Goal: Check status: Verify the current state of an ongoing process or item

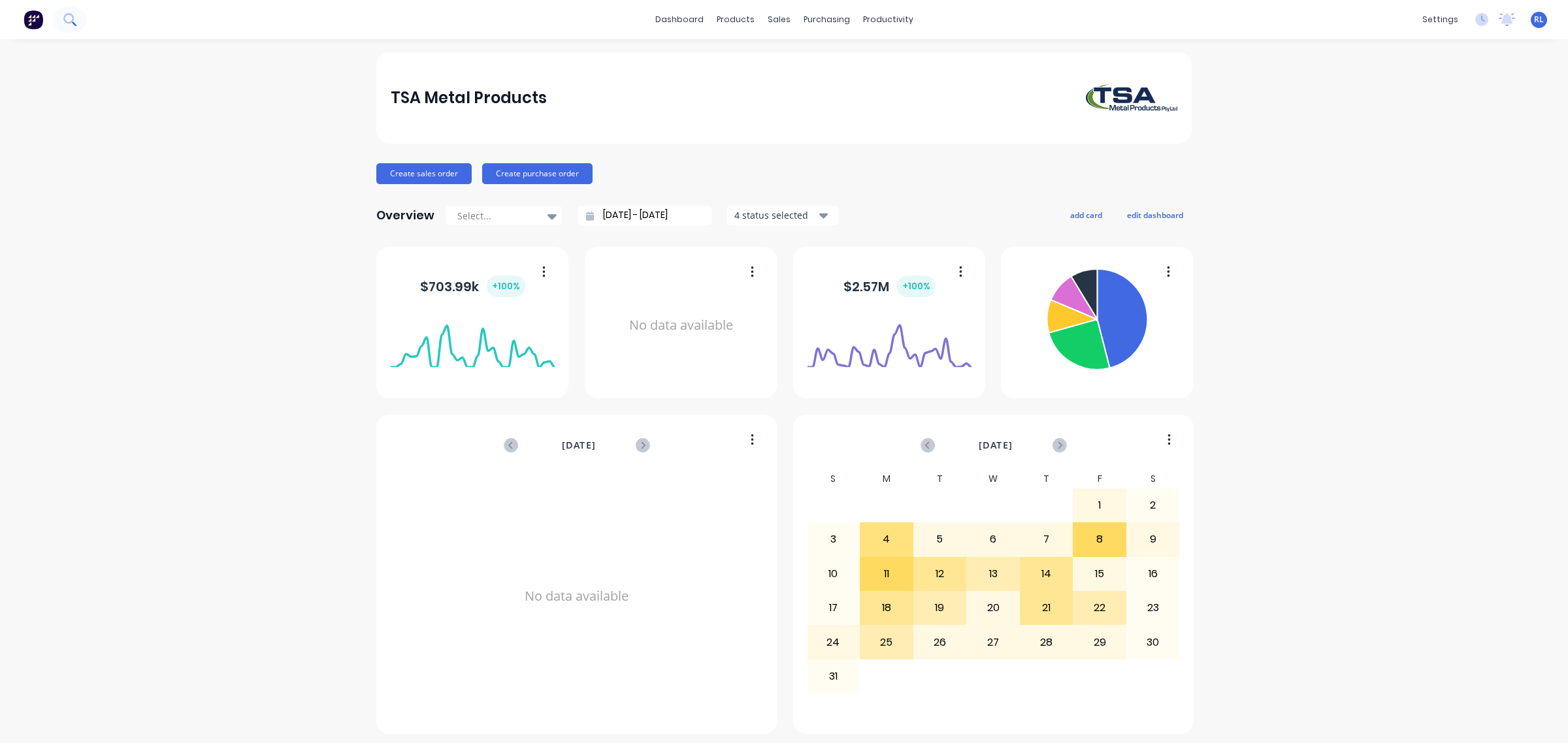
click at [73, 23] on icon at bounding box center [74, 23] width 4 height 4
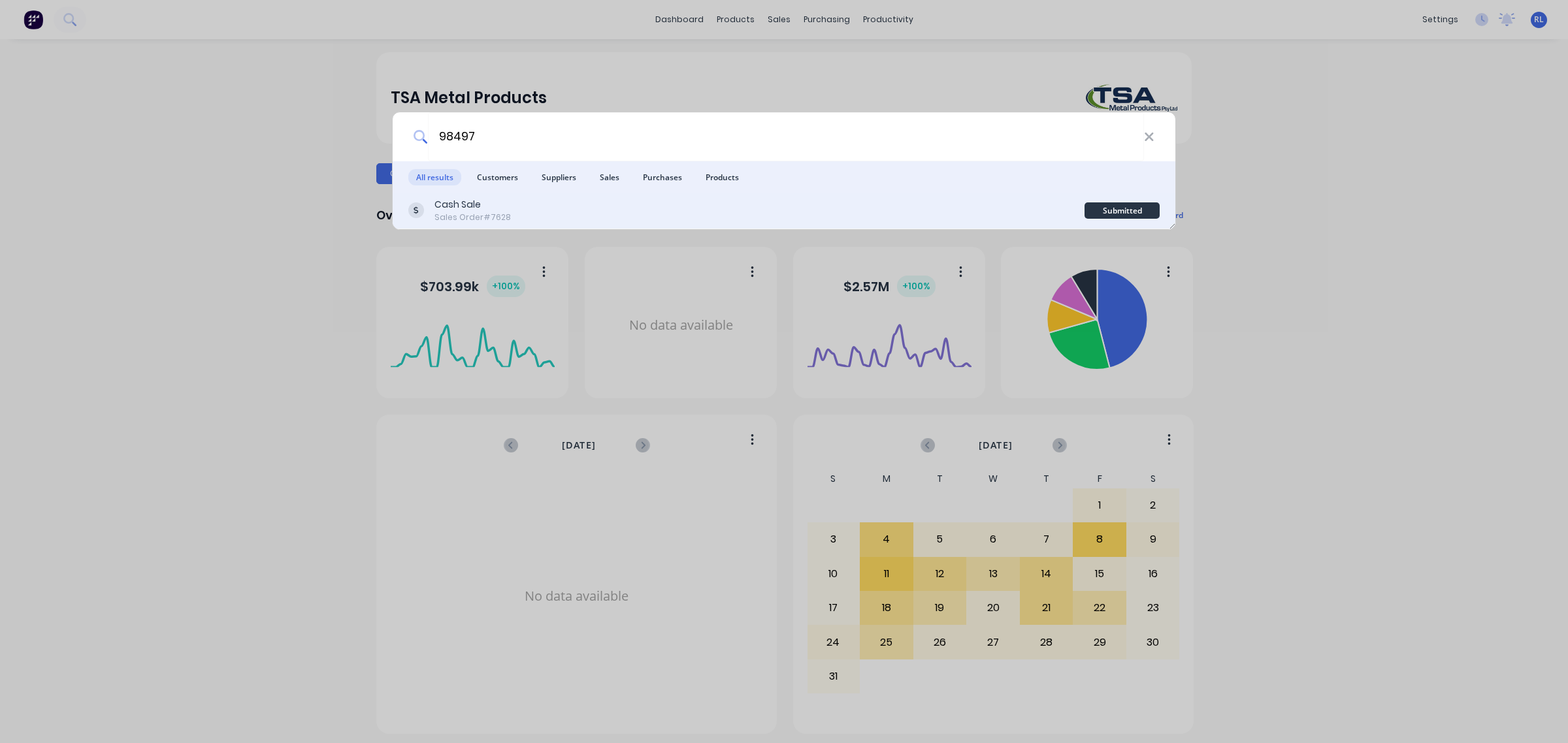
type input "98497"
click at [603, 211] on div "Cash Sale Sales Order #7628" at bounding box center [746, 210] width 677 height 26
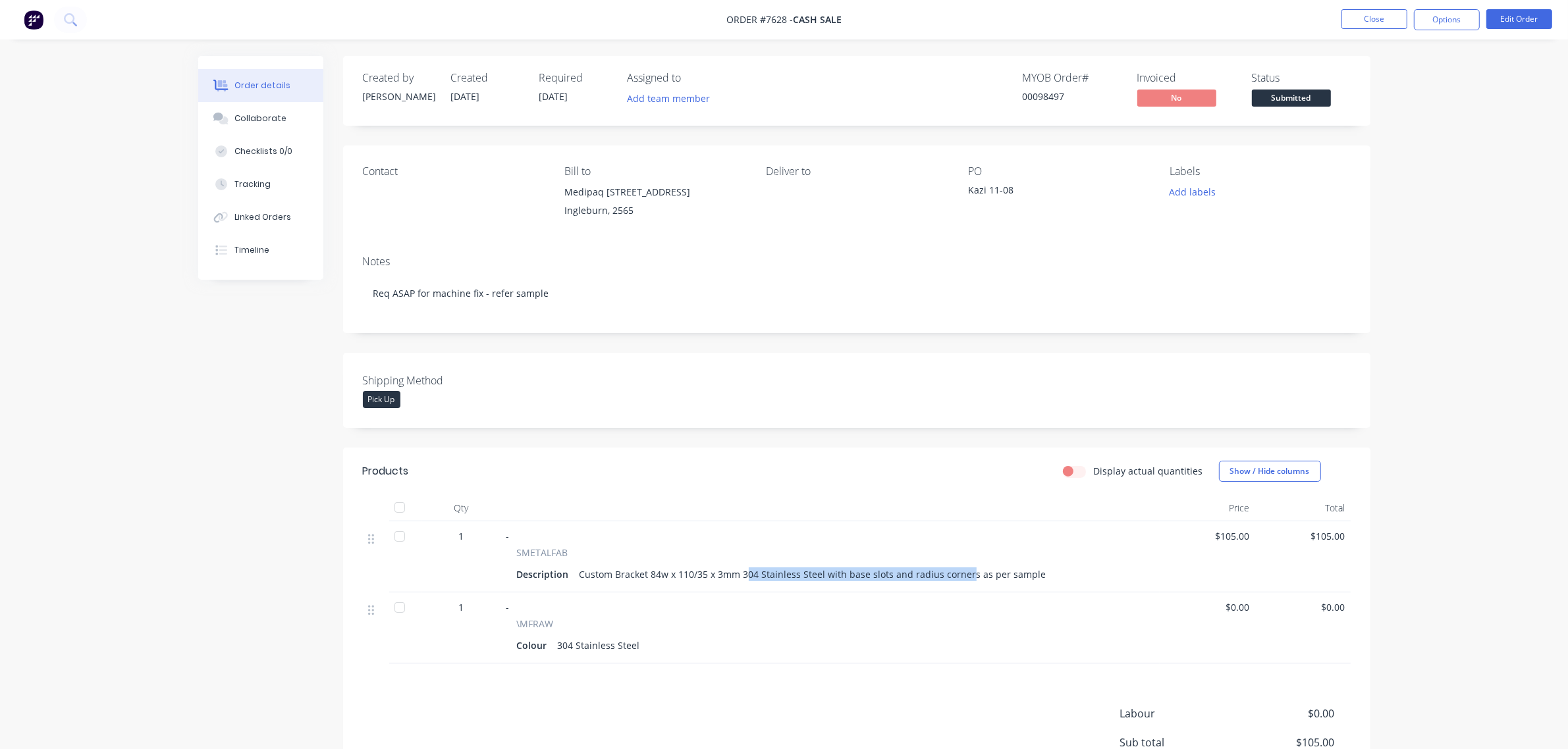
drag, startPoint x: 744, startPoint y: 569, endPoint x: 966, endPoint y: 569, distance: 222.0
click at [966, 569] on div "Custom Bracket 84w x 110/35 x 3mm 304 Stainless Steel with base slots and radiu…" at bounding box center [812, 574] width 477 height 19
click at [988, 571] on div "Custom Bracket 84w x 110/35 x 3mm 304 Stainless Steel with base slots and radiu…" at bounding box center [812, 574] width 477 height 19
click at [68, 18] on icon at bounding box center [70, 20] width 13 height 13
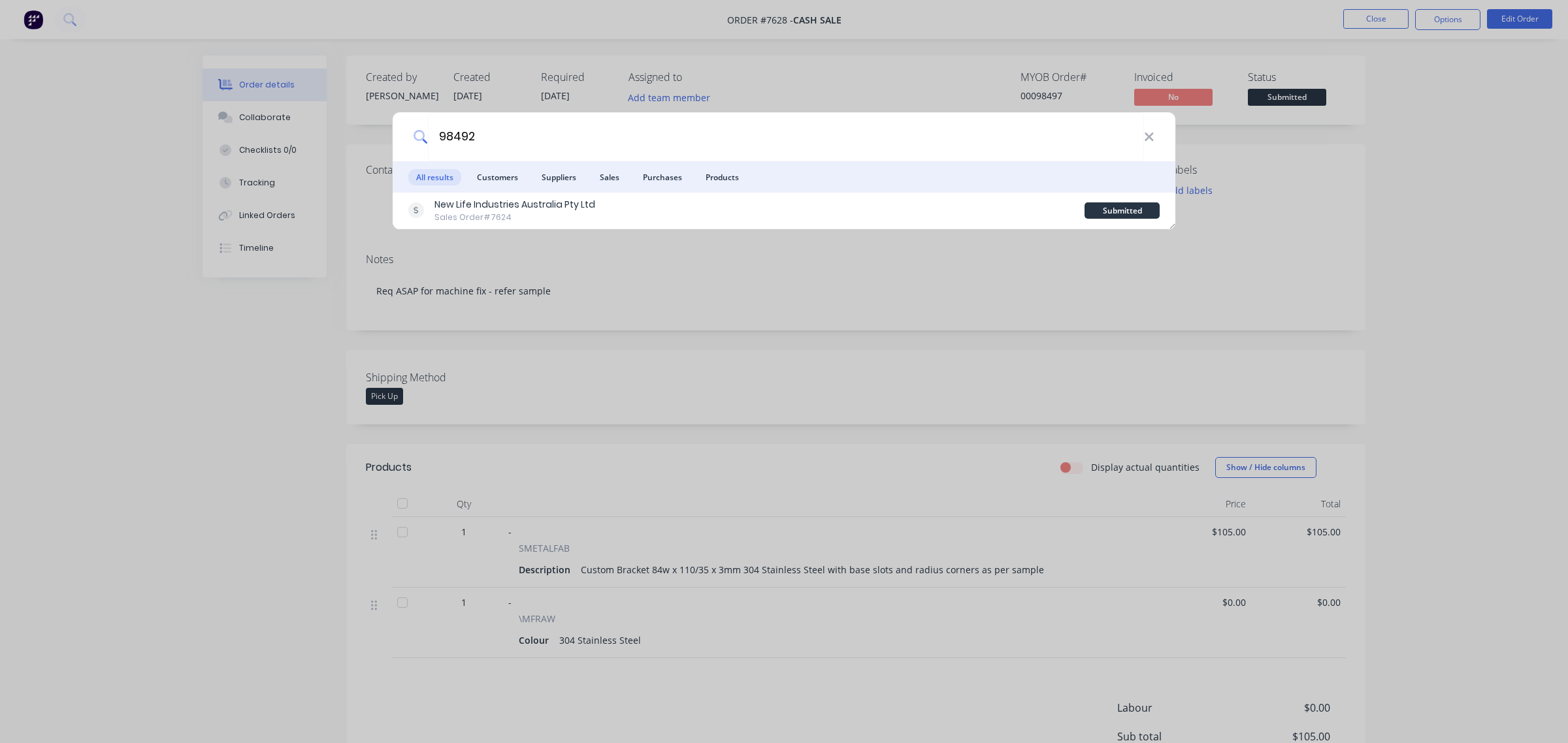
type input "98492"
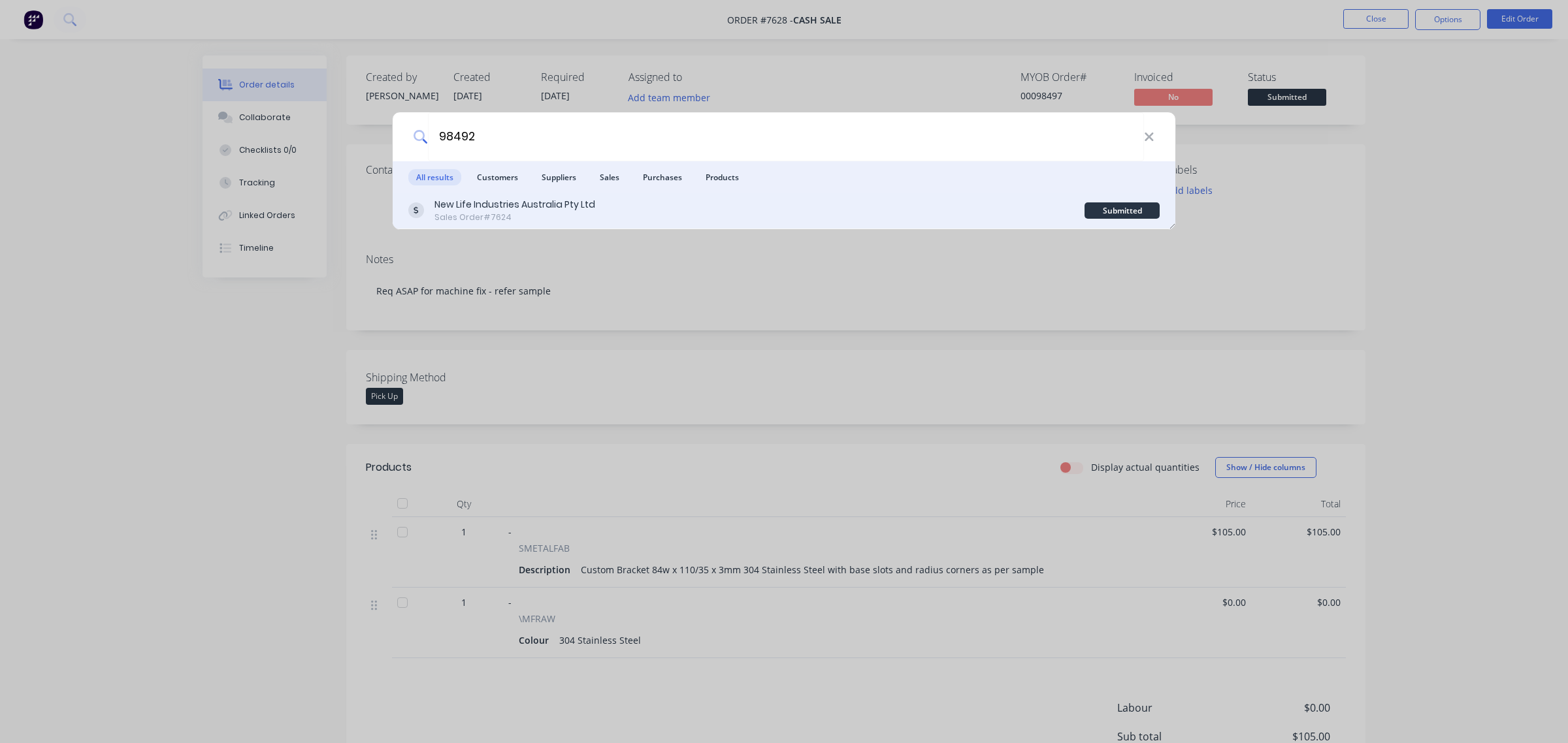
click at [491, 210] on div "New Life Industries Australia Pty Ltd" at bounding box center [514, 204] width 160 height 13
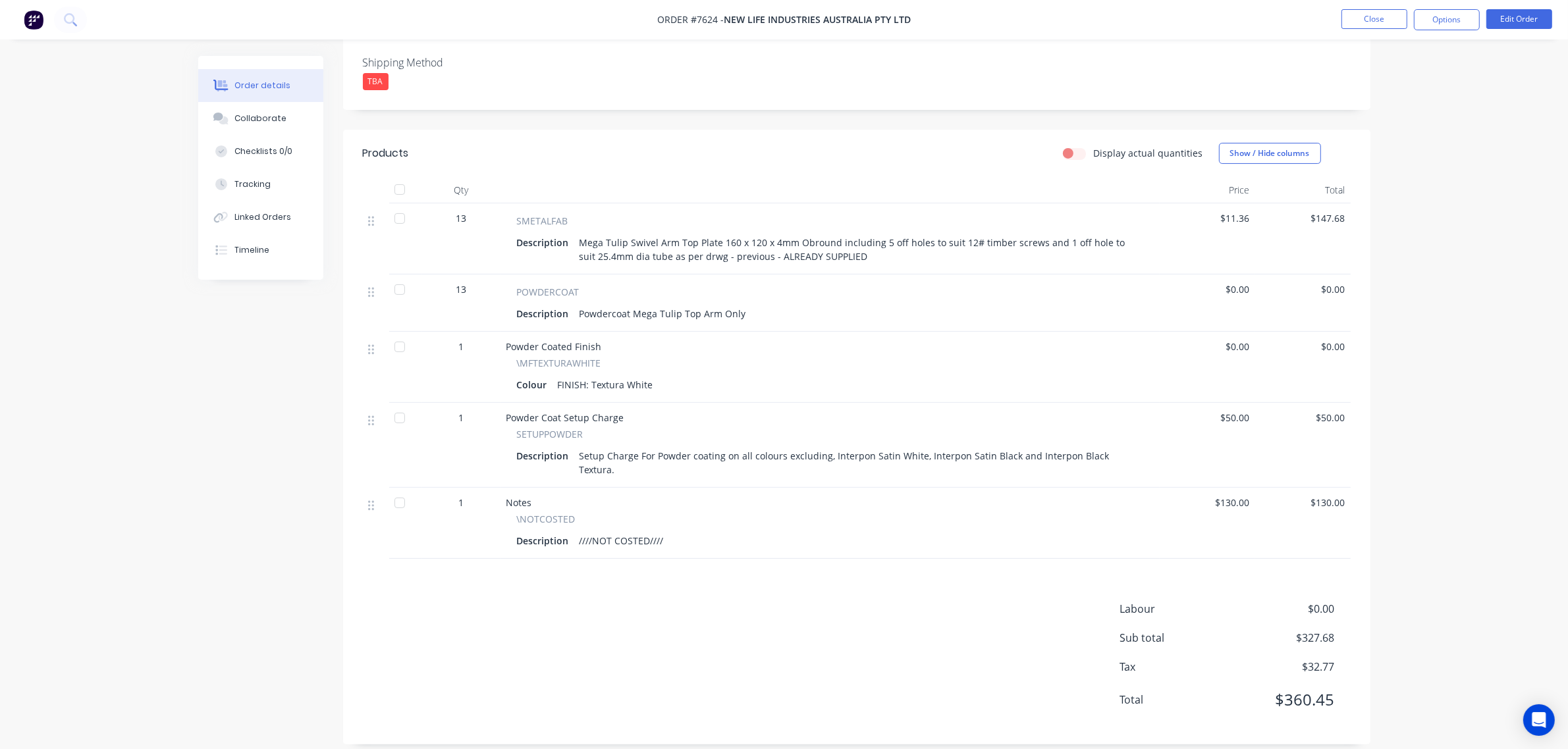
scroll to position [320, 0]
drag, startPoint x: 754, startPoint y: 255, endPoint x: 880, endPoint y: 253, distance: 126.0
click at [880, 253] on div "Mega Tulip Swivel Arm Top Plate 160 x 120 x 4mm Obround including 5 off holes t…" at bounding box center [859, 247] width 570 height 33
drag, startPoint x: 749, startPoint y: 307, endPoint x: 828, endPoint y: 307, distance: 79.0
click at [828, 307] on div "Description Powdercoat Mega Tulip Top Arm Only" at bounding box center [830, 311] width 627 height 19
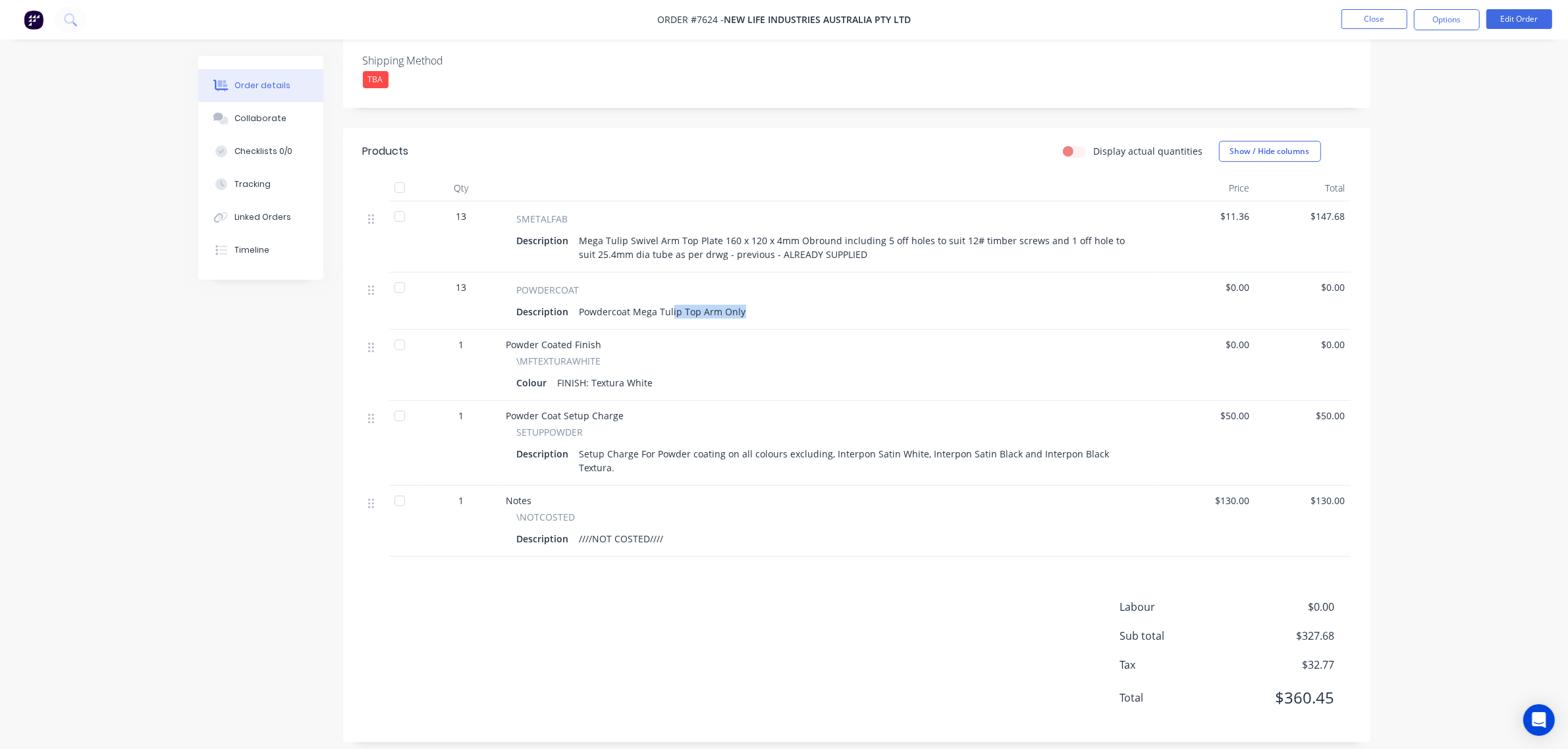
click at [837, 307] on div "Description Powdercoat Mega Tulip Top Arm Only" at bounding box center [830, 311] width 627 height 19
click at [38, 20] on img at bounding box center [33, 20] width 20 height 20
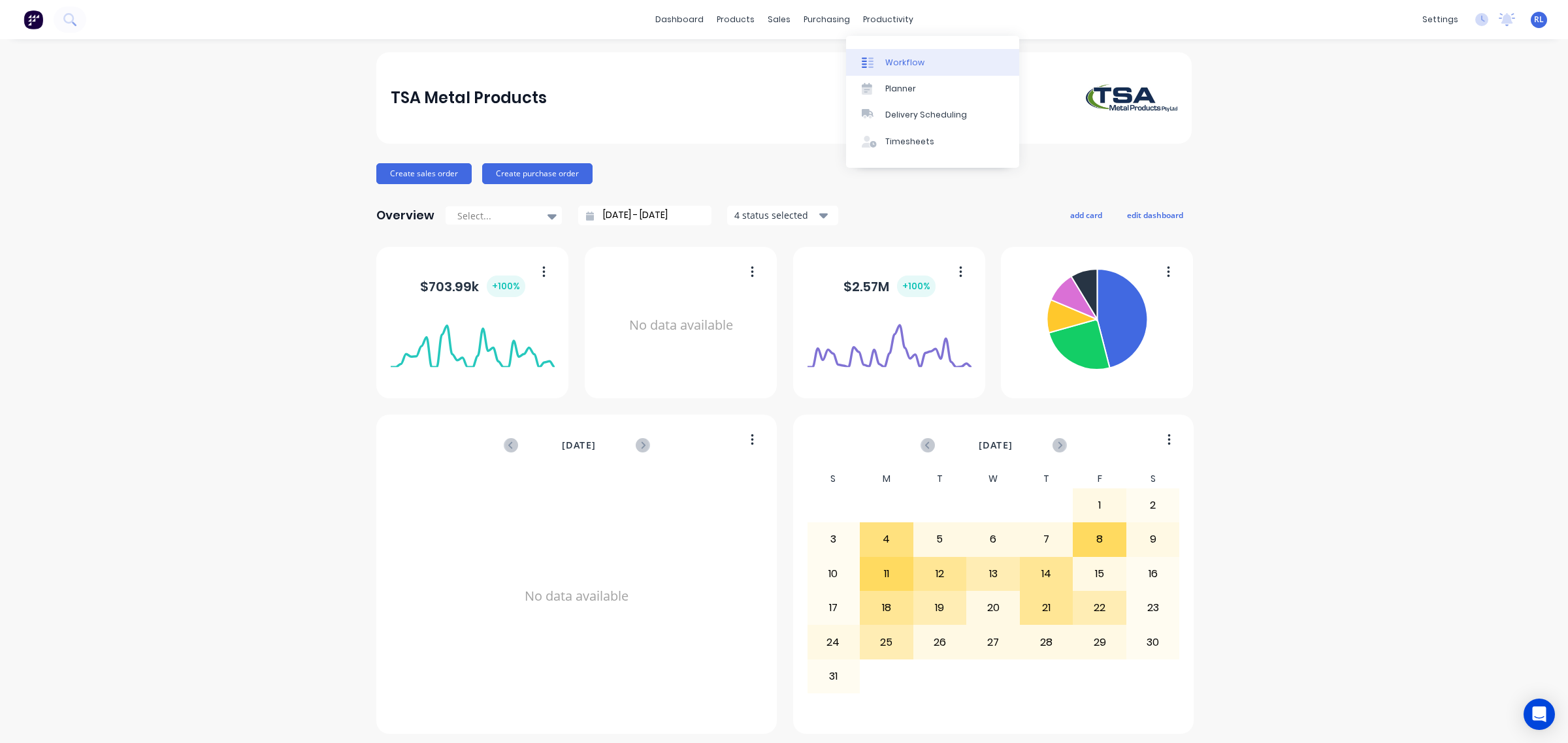
click at [942, 60] on link "Workflow" at bounding box center [932, 61] width 173 height 26
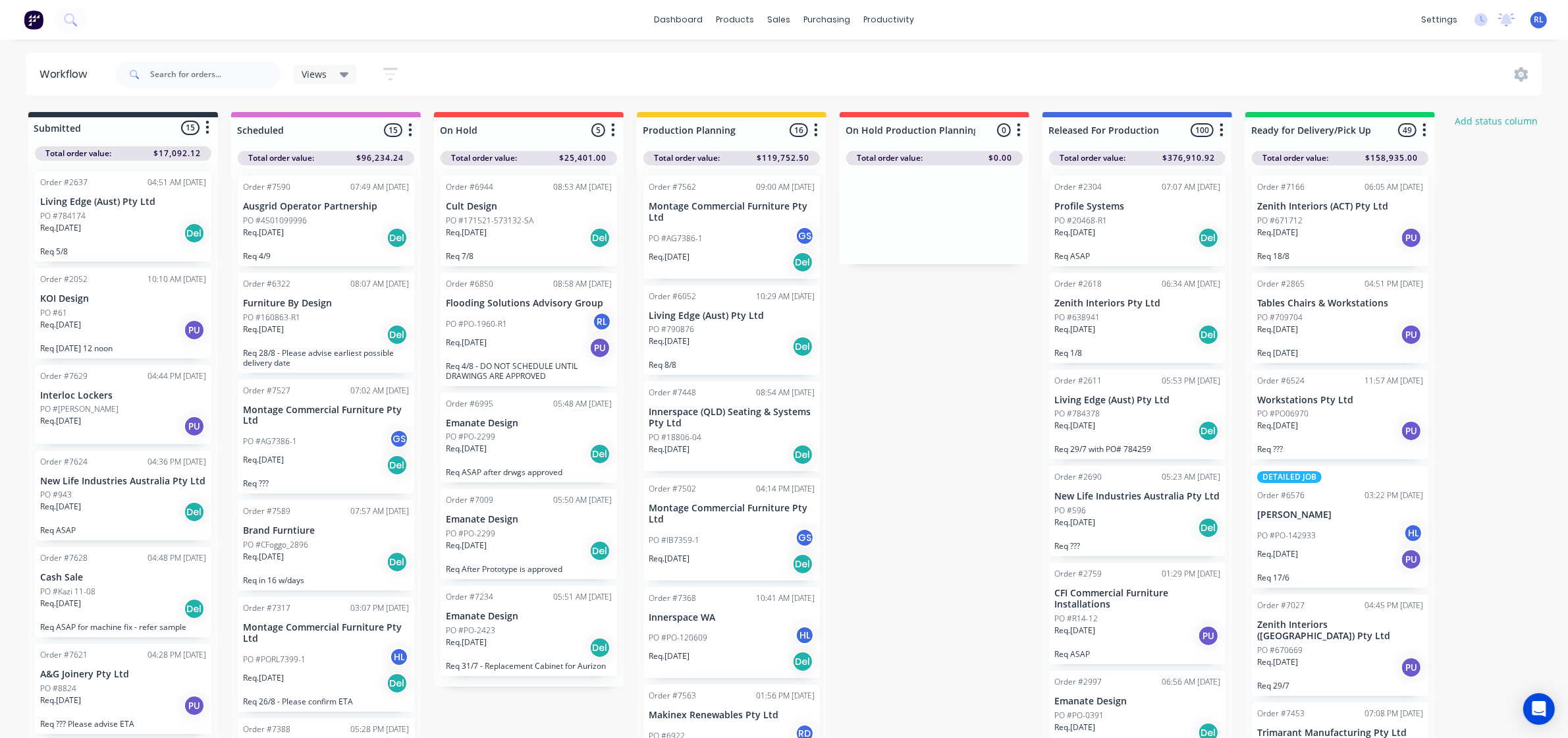
click at [399, 76] on button "button" at bounding box center [390, 74] width 42 height 26
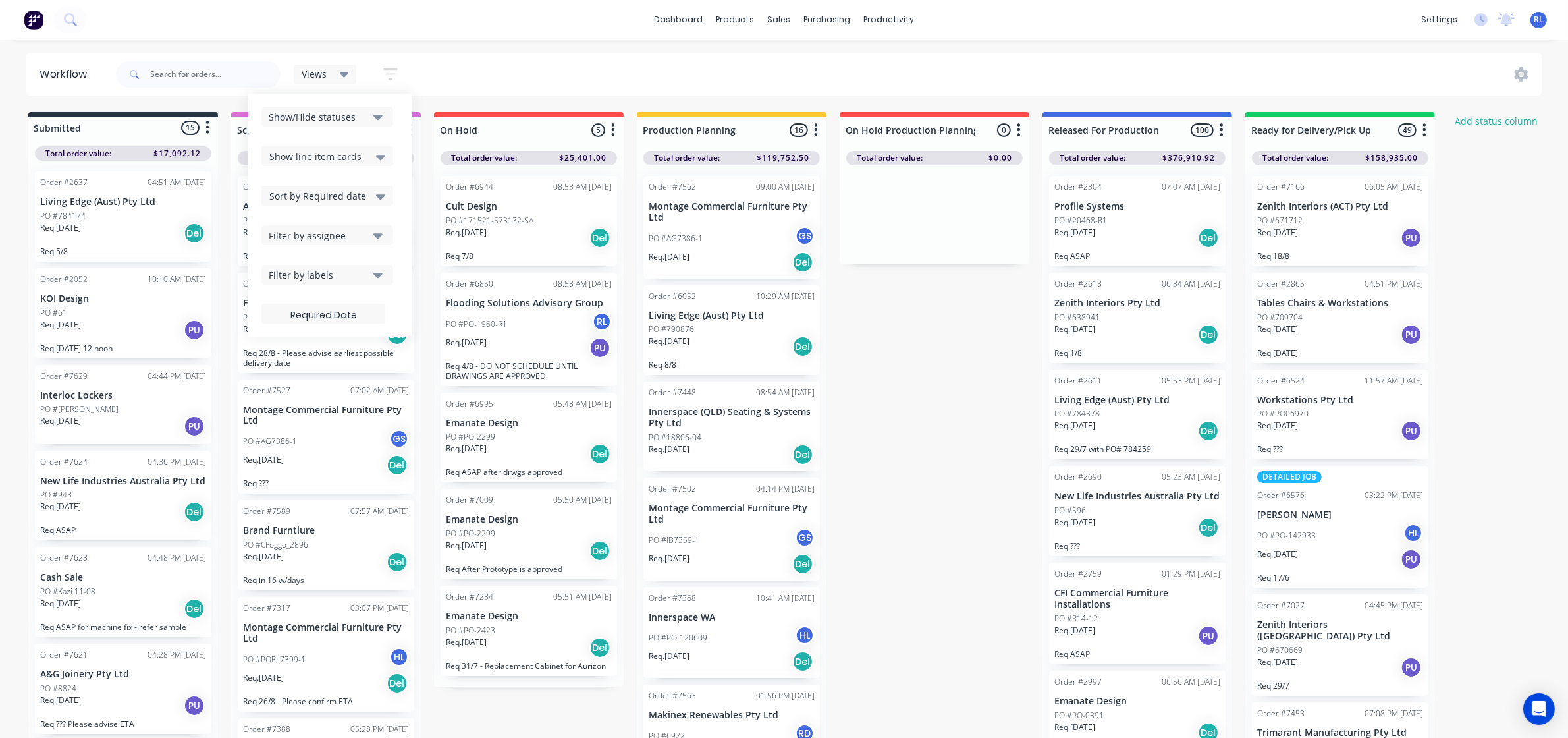
click at [374, 241] on icon "button" at bounding box center [378, 236] width 9 height 14
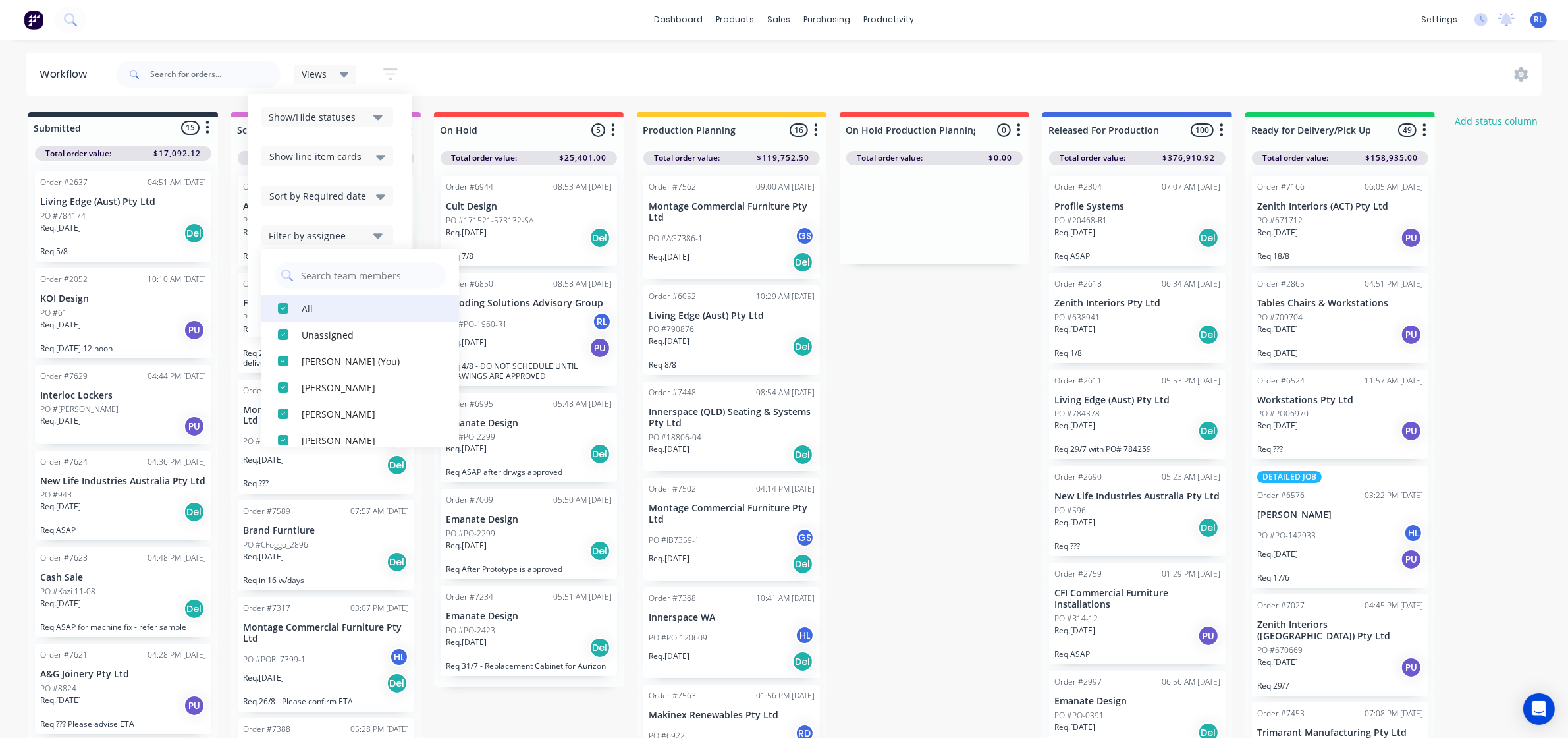
click at [332, 305] on div "All" at bounding box center [368, 307] width 132 height 13
click at [333, 333] on div "Unassigned" at bounding box center [368, 333] width 132 height 13
click at [338, 301] on div "All" at bounding box center [368, 307] width 132 height 13
click at [337, 311] on div "All" at bounding box center [368, 307] width 132 height 13
click at [332, 368] on div "Ray Luck (You)" at bounding box center [368, 360] width 132 height 13
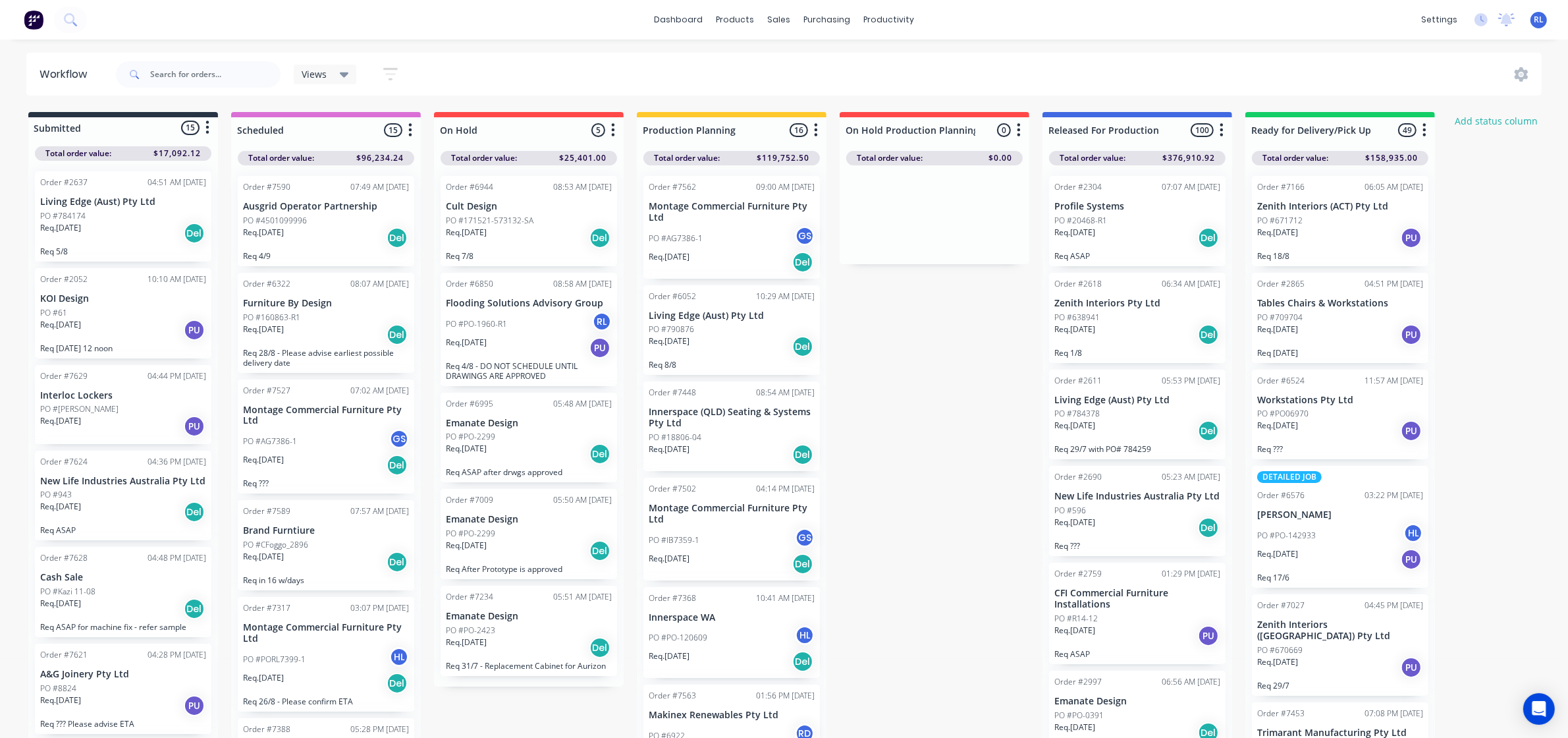
click at [646, 60] on div "Views Save new view None (Default) edit Delivery edit Production Planning edit …" at bounding box center [828, 75] width 1430 height 40
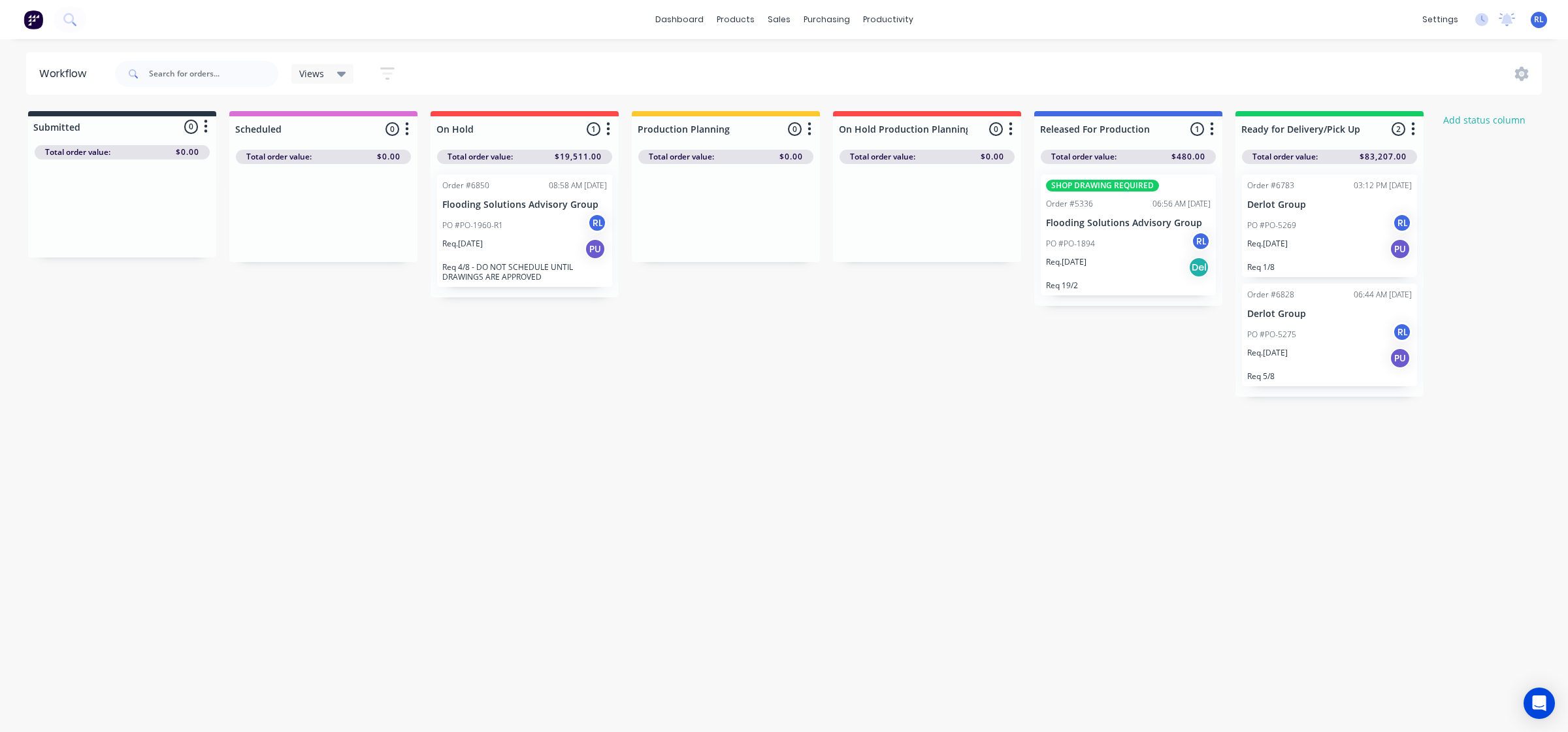
click at [543, 242] on div "Req. 20/08/25 PU" at bounding box center [524, 249] width 165 height 22
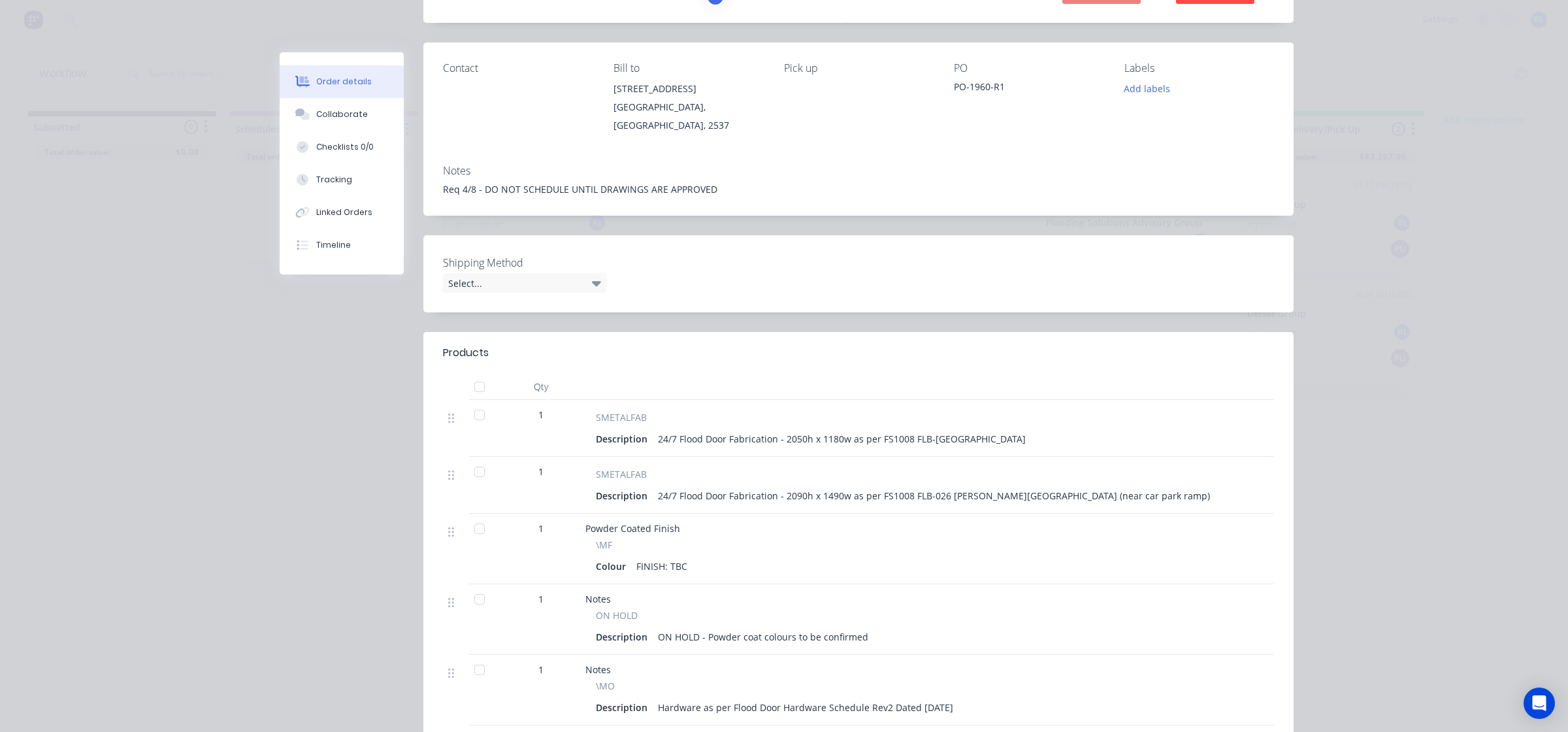
scroll to position [163, 0]
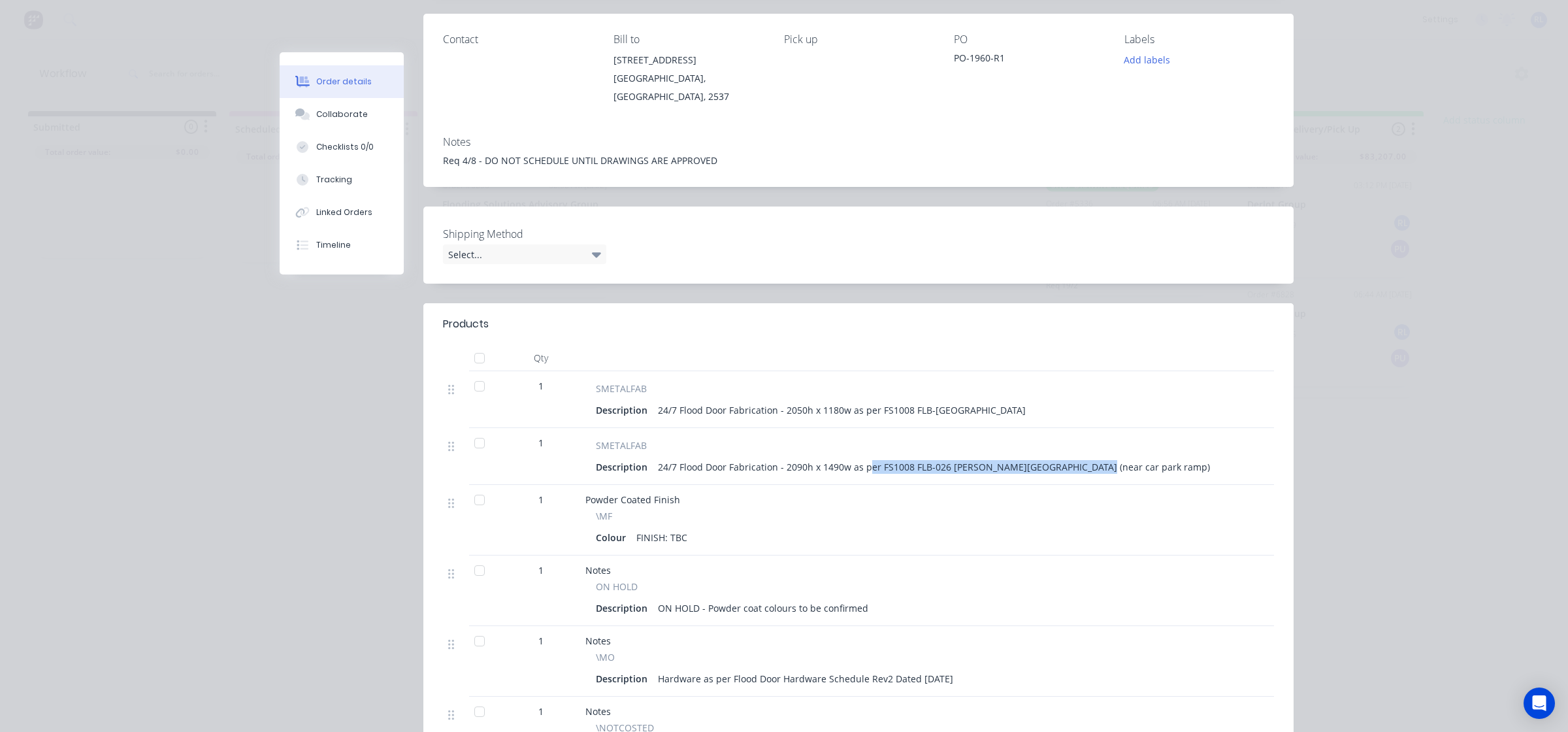
drag, startPoint x: 861, startPoint y: 454, endPoint x: 1132, endPoint y: 451, distance: 271.0
click at [1132, 457] on div "Description 24/7 Flood Door Fabrication - 2090h x 1490w as per FS1008 FLB-026 A…" at bounding box center [907, 466] width 622 height 19
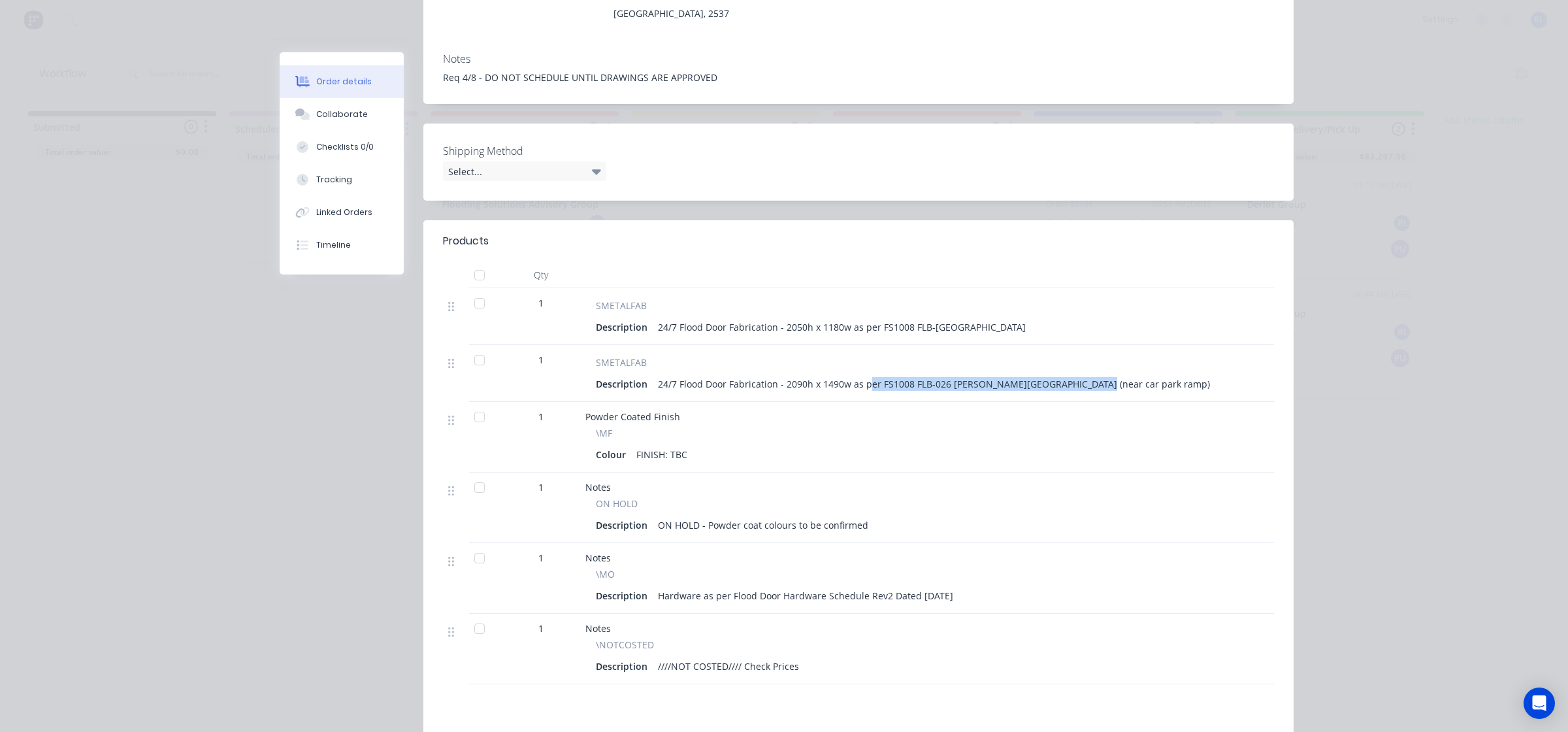
scroll to position [327, 0]
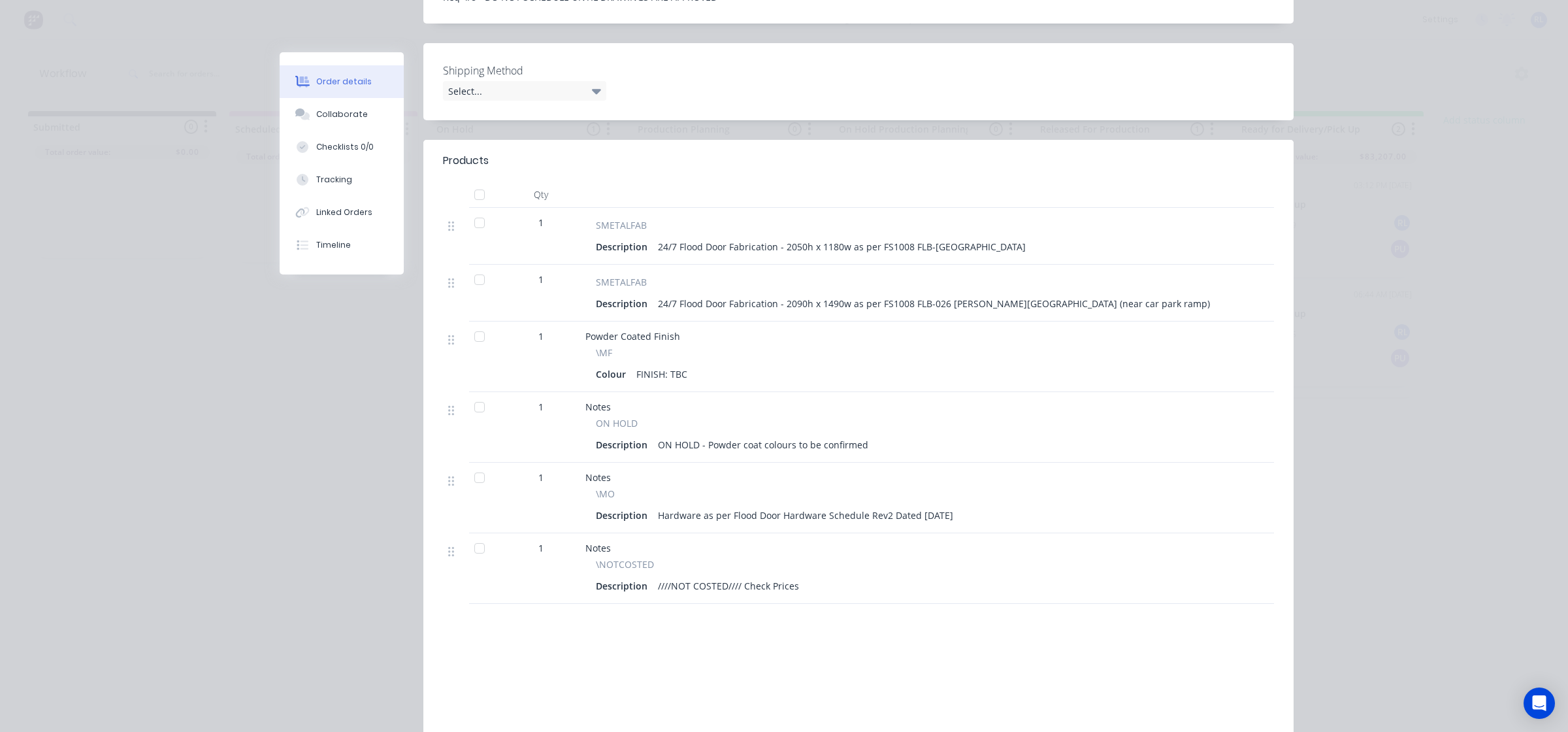
click at [1134, 471] on div "Notes" at bounding box center [907, 477] width 643 height 13
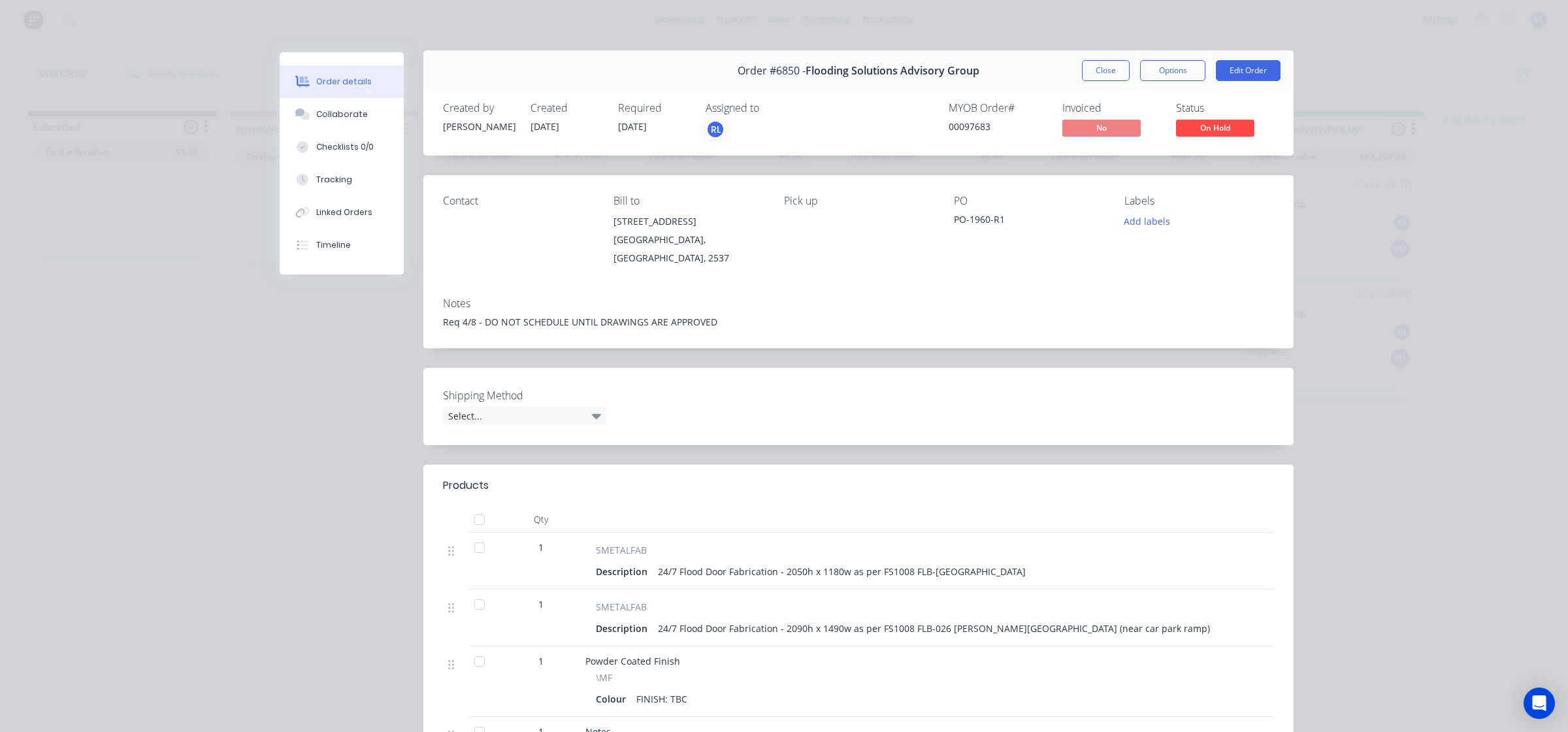
scroll to position [0, 0]
click at [341, 246] on div "Timeline" at bounding box center [333, 244] width 35 height 12
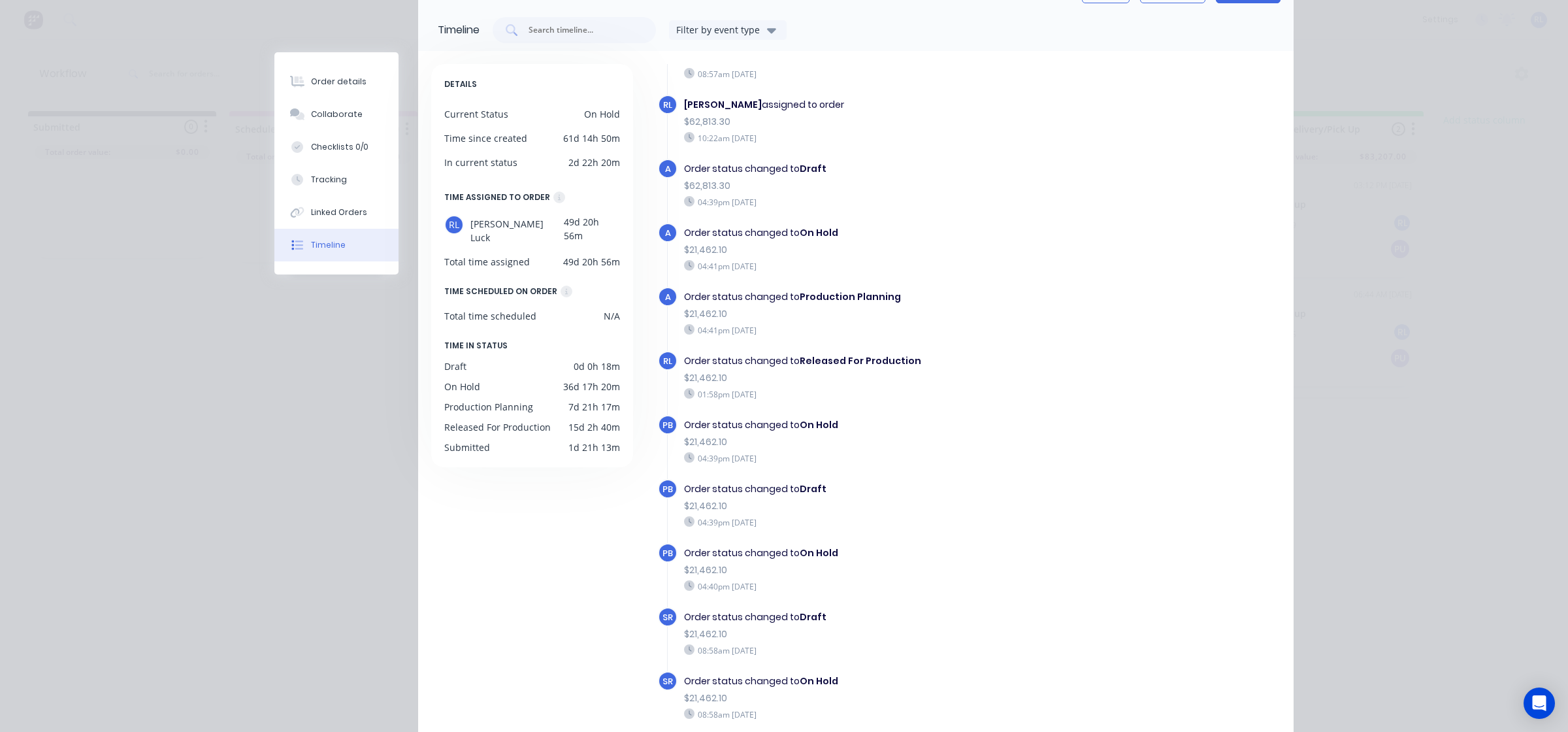
scroll to position [180, 0]
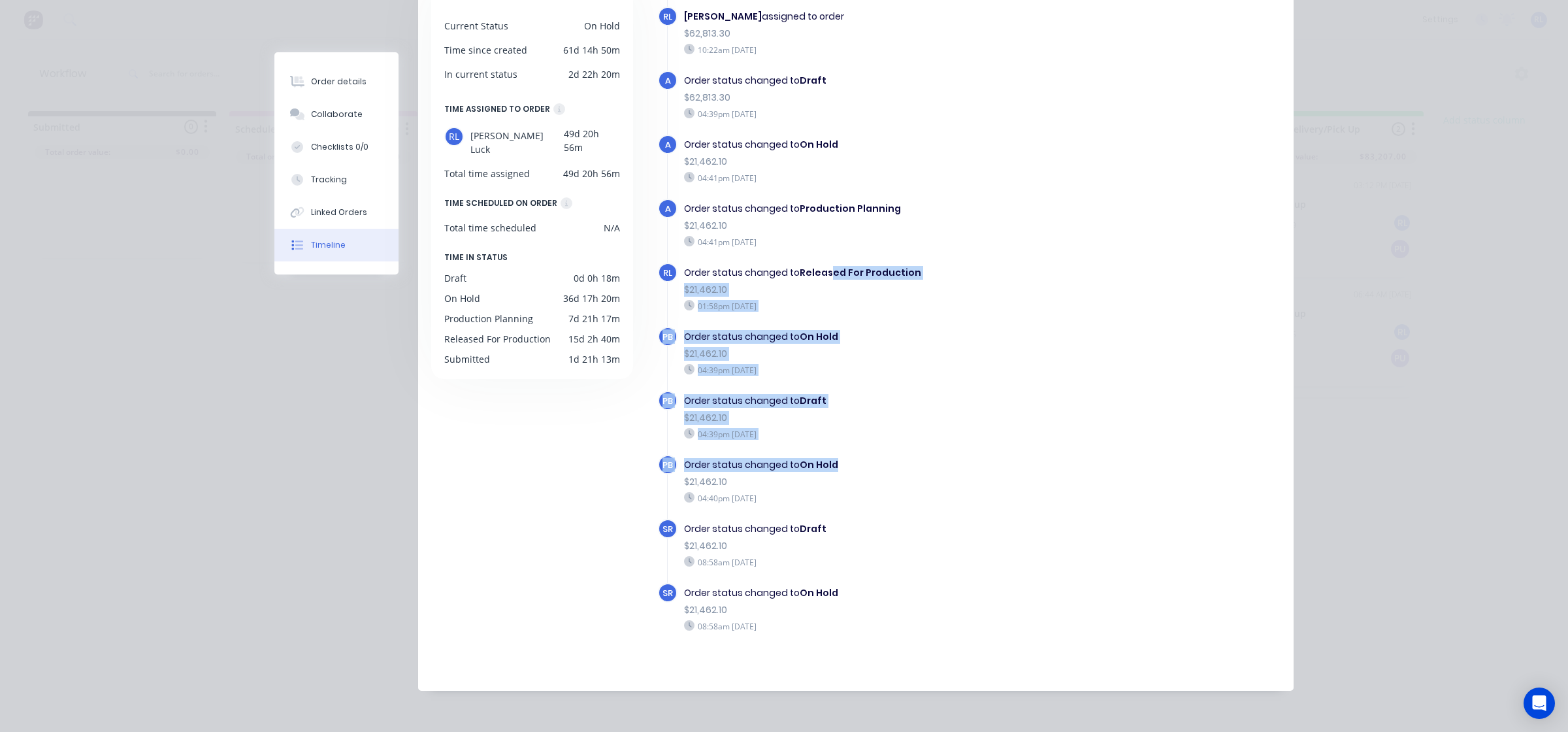
drag, startPoint x: 826, startPoint y: 259, endPoint x: 979, endPoint y: 457, distance: 250.2
click at [979, 457] on div "A Order created 04:28pm Wednesday 11/06/25 A Order status changed to Submitted …" at bounding box center [969, 127] width 623 height 1105
click at [979, 458] on div "Order status changed to On Hold" at bounding box center [875, 465] width 384 height 13
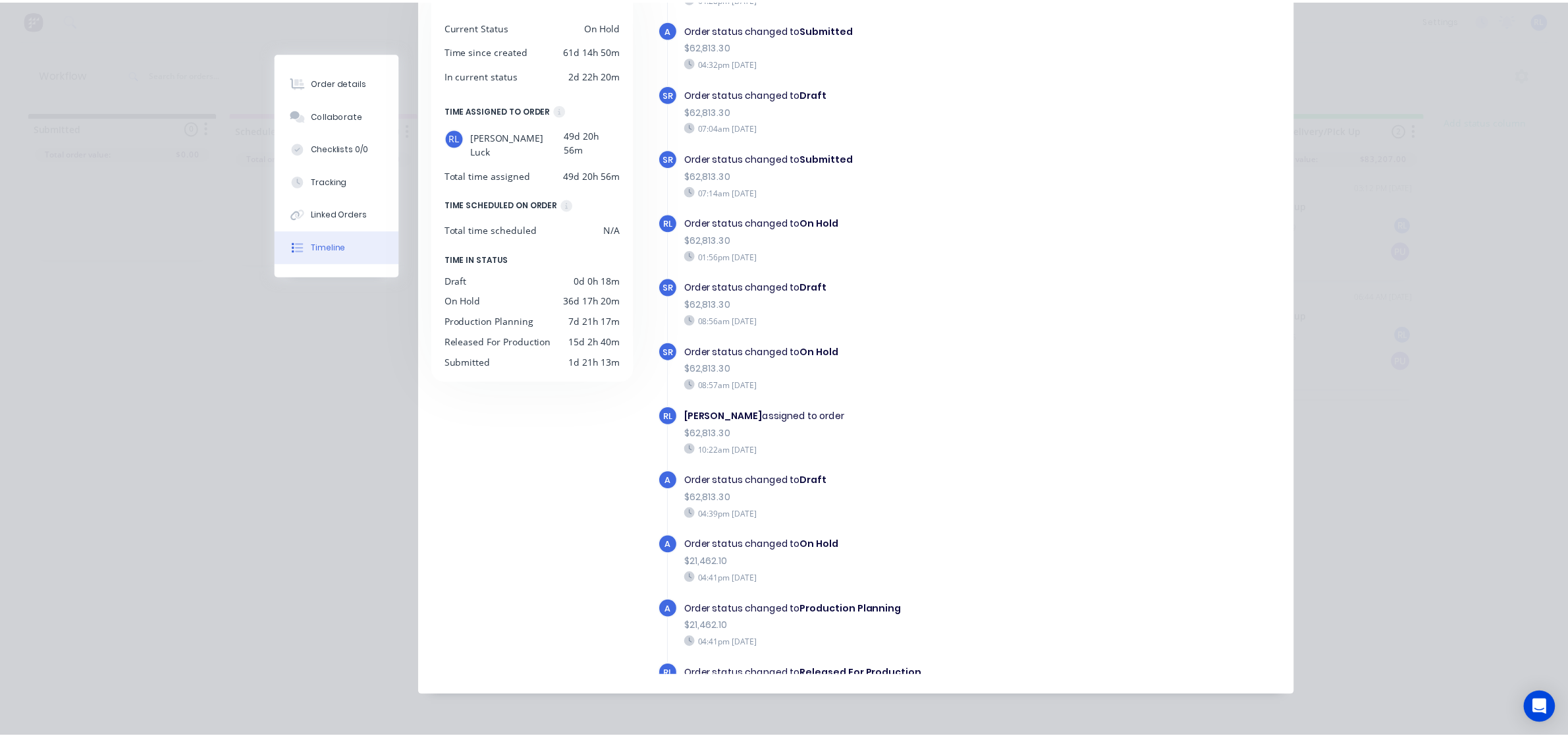
scroll to position [0, 0]
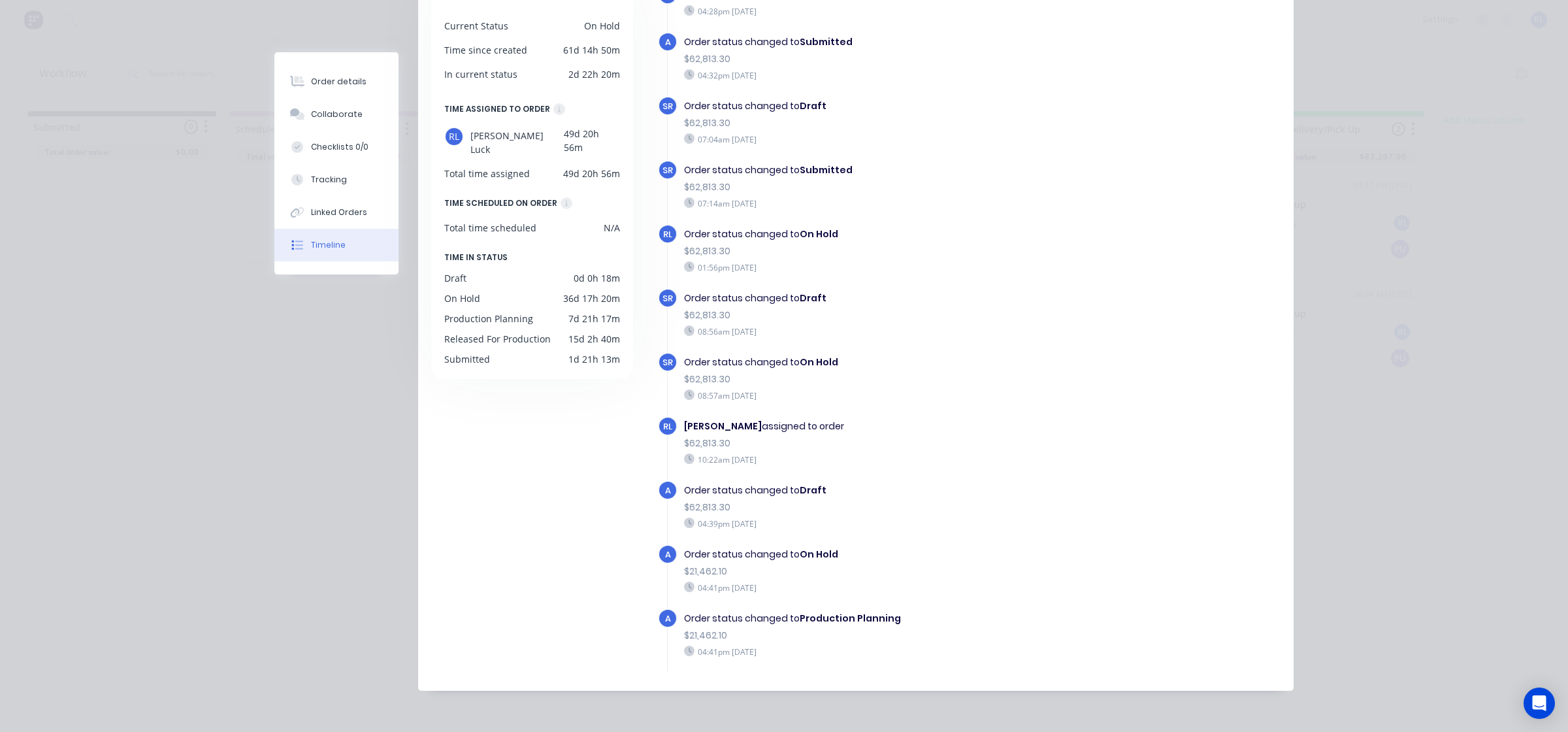
click at [965, 352] on div "Order status changed to On Hold $62,813.30 08:57am Tuesday 17/06/25" at bounding box center [876, 378] width 398 height 53
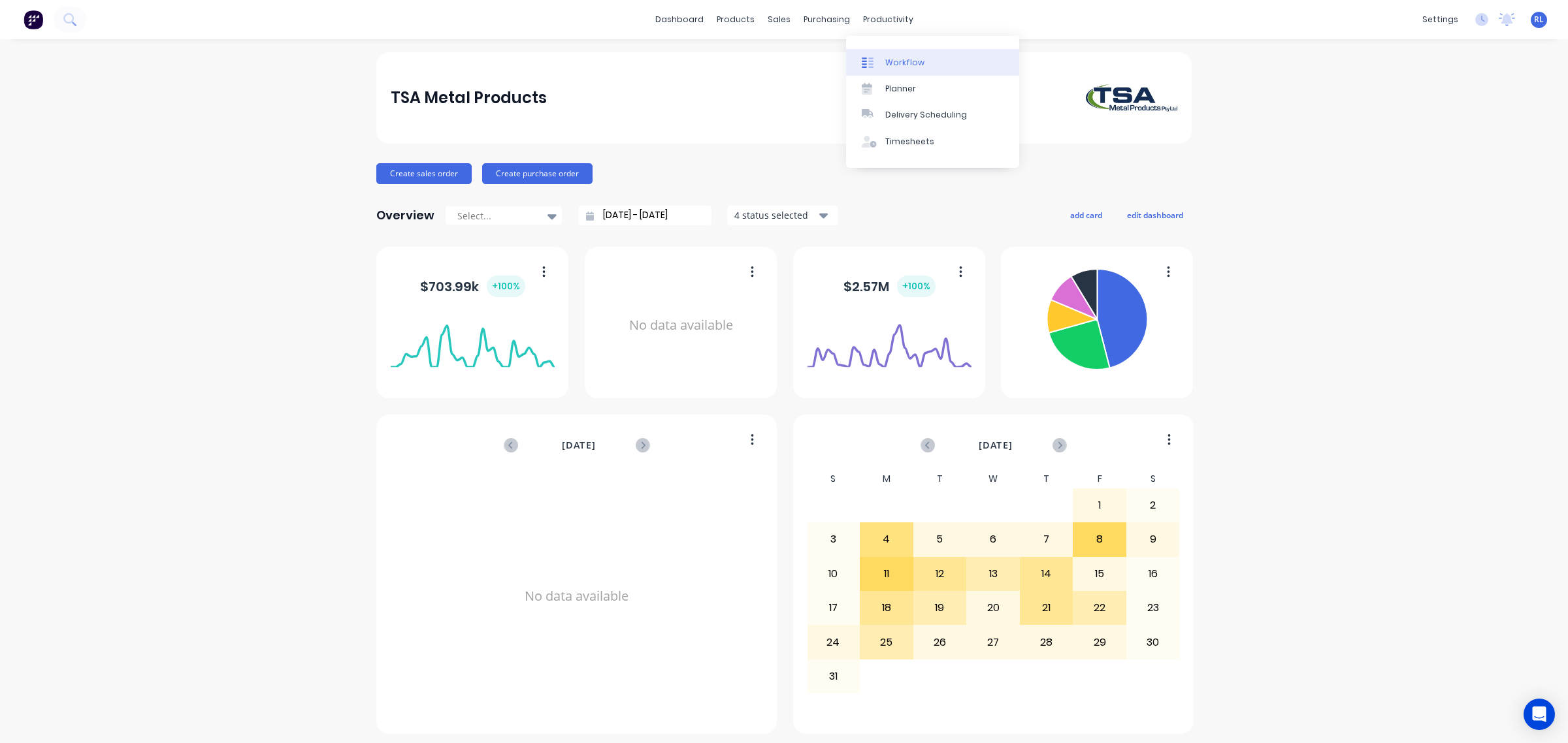
click at [933, 58] on link "Workflow" at bounding box center [932, 61] width 173 height 26
click at [73, 24] on icon at bounding box center [70, 20] width 12 height 12
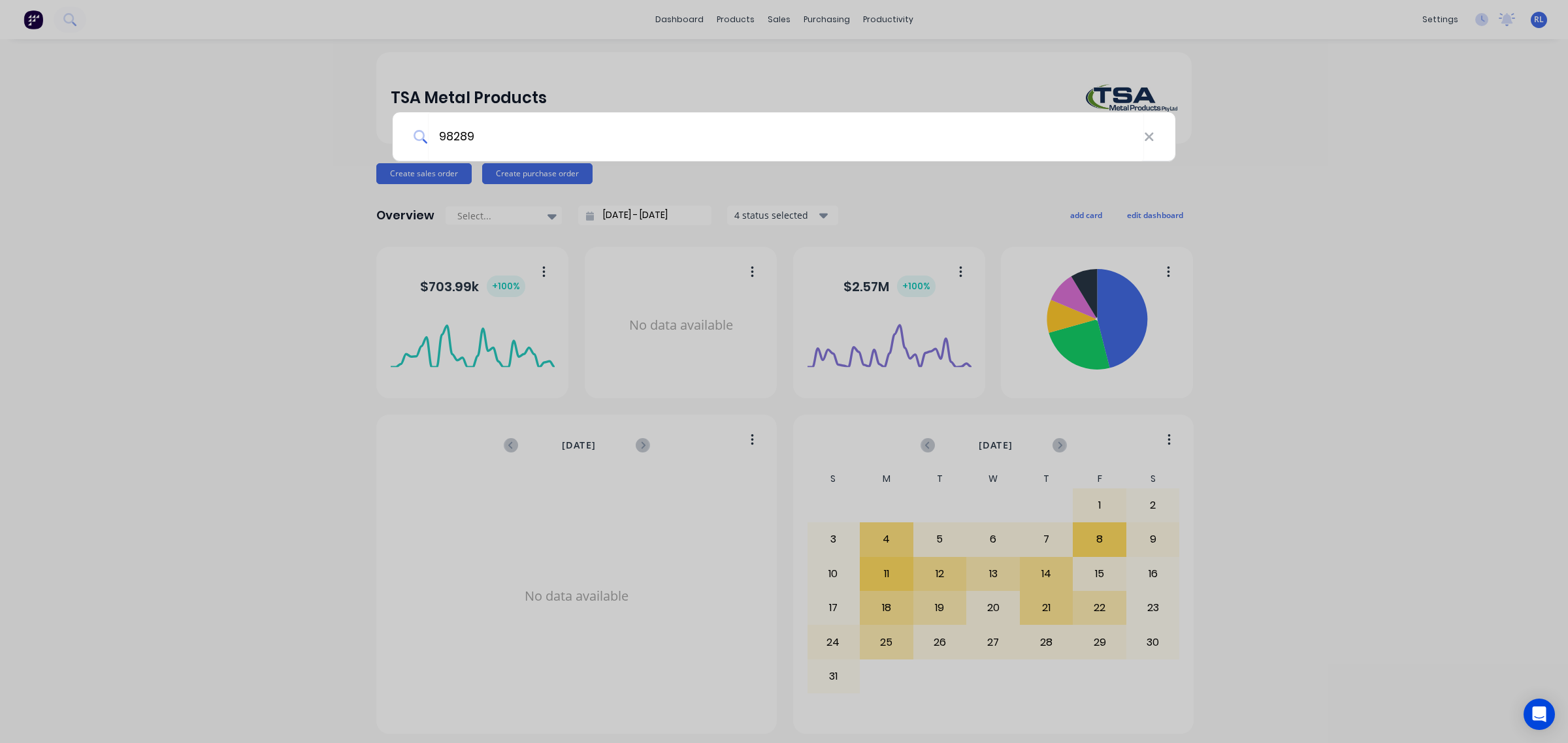
type input "98289"
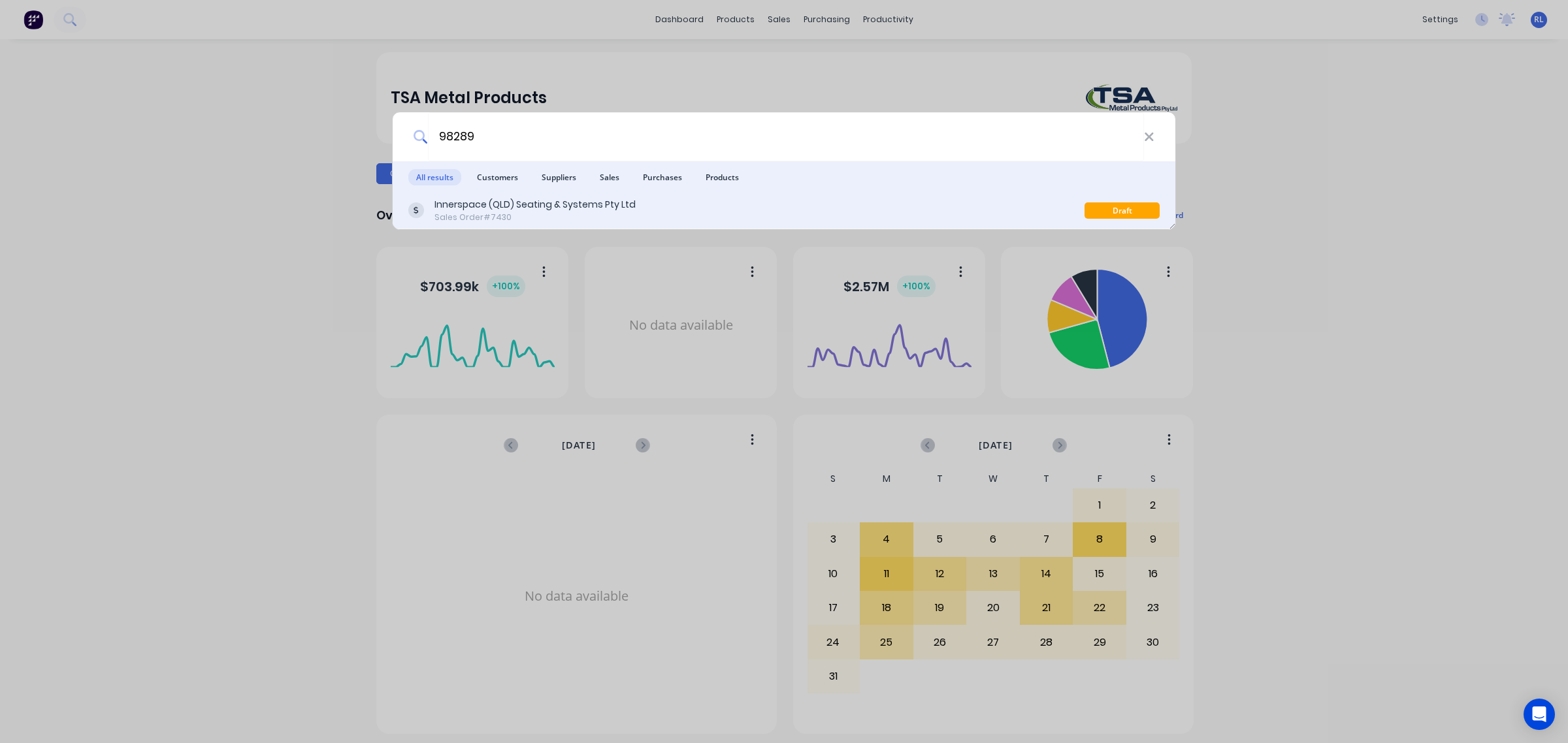
click at [831, 211] on div "Innerspace (QLD) Seating & Systems Pty Ltd Sales Order #7430" at bounding box center [746, 210] width 677 height 26
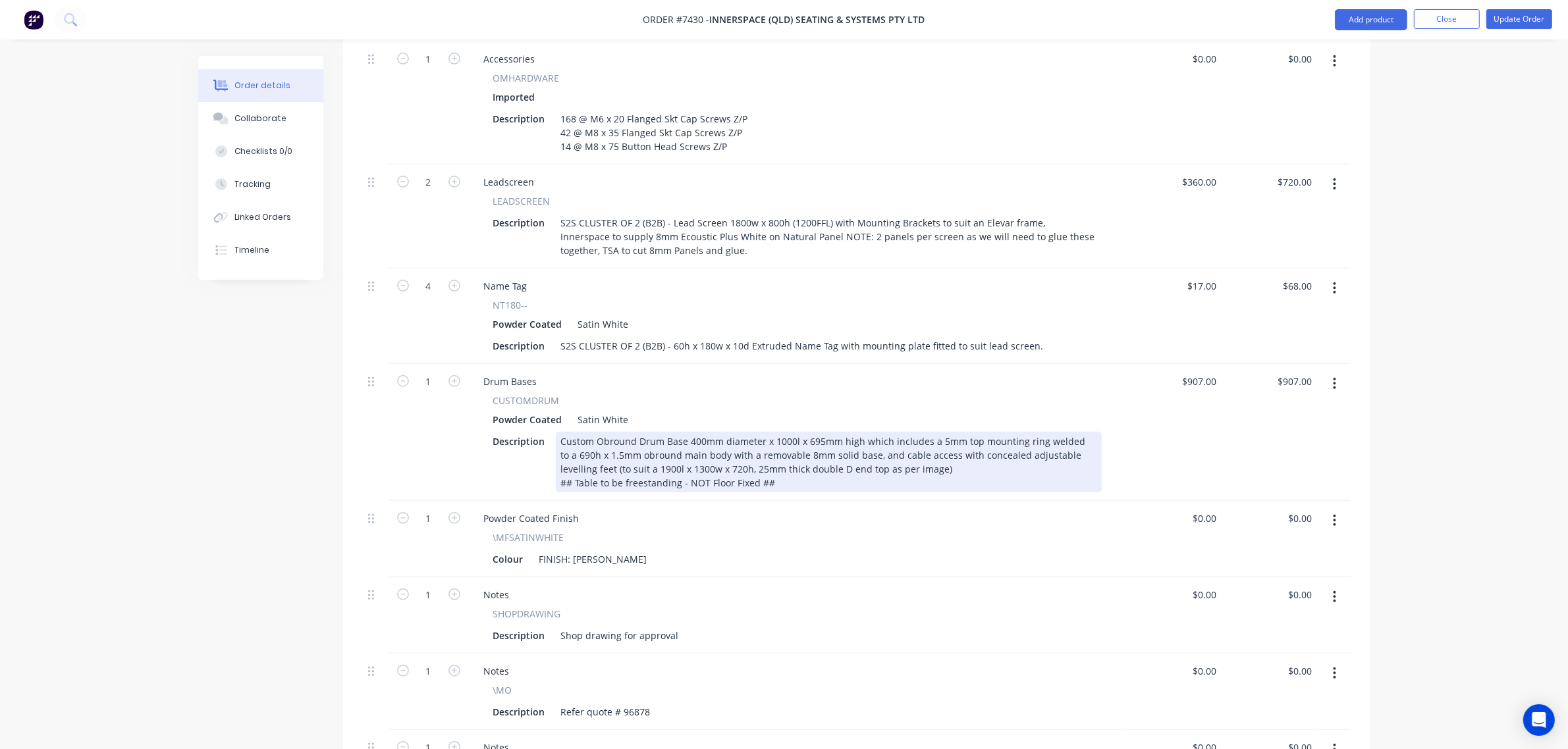
scroll to position [988, 0]
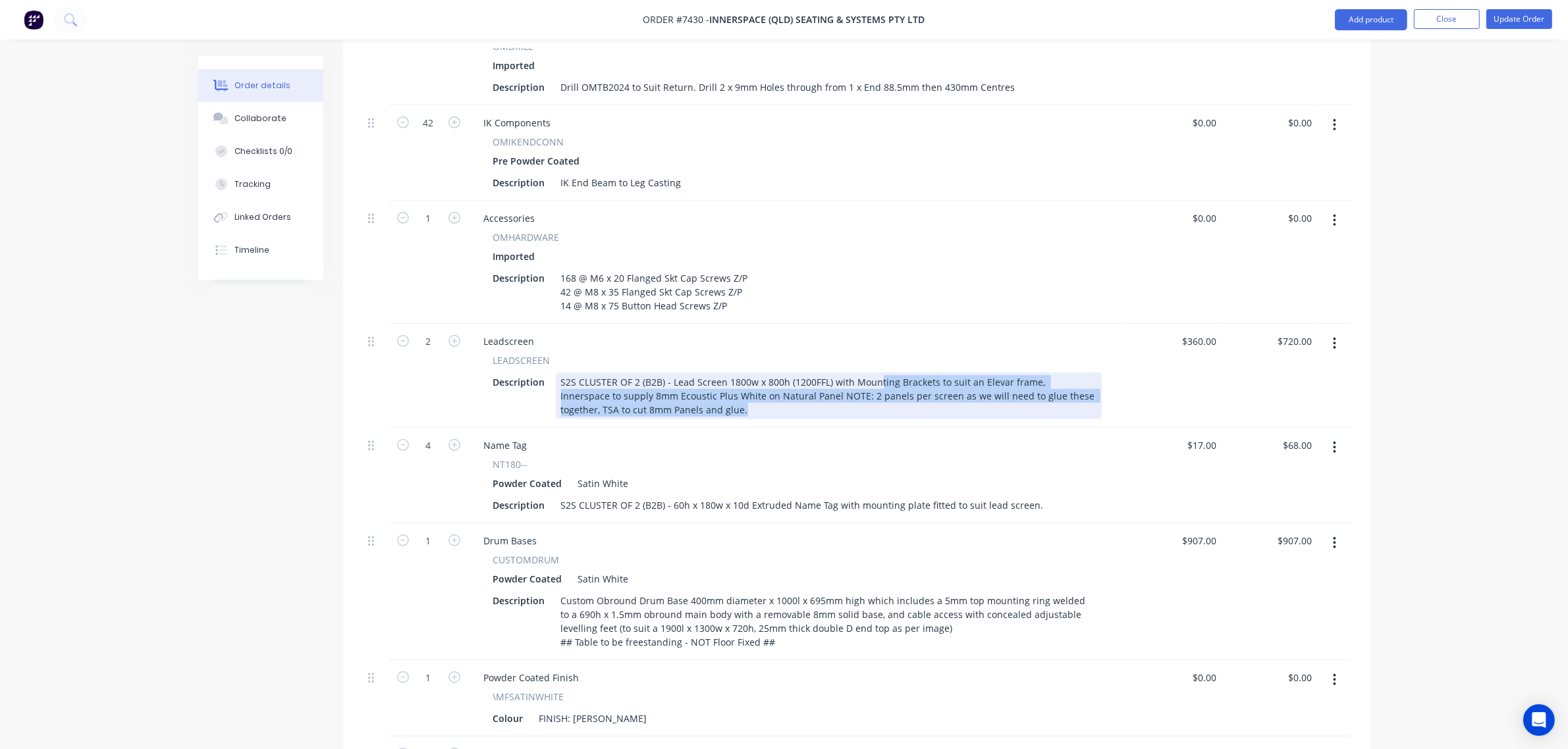
drag, startPoint x: 896, startPoint y: 369, endPoint x: 1044, endPoint y: 388, distance: 149.2
click at [1044, 388] on div "S2S CLUSTER OF 2 (B2B) - Lead Screen 1800w x 800h (1200FFL) with Mounting Brack…" at bounding box center [829, 396] width 546 height 47
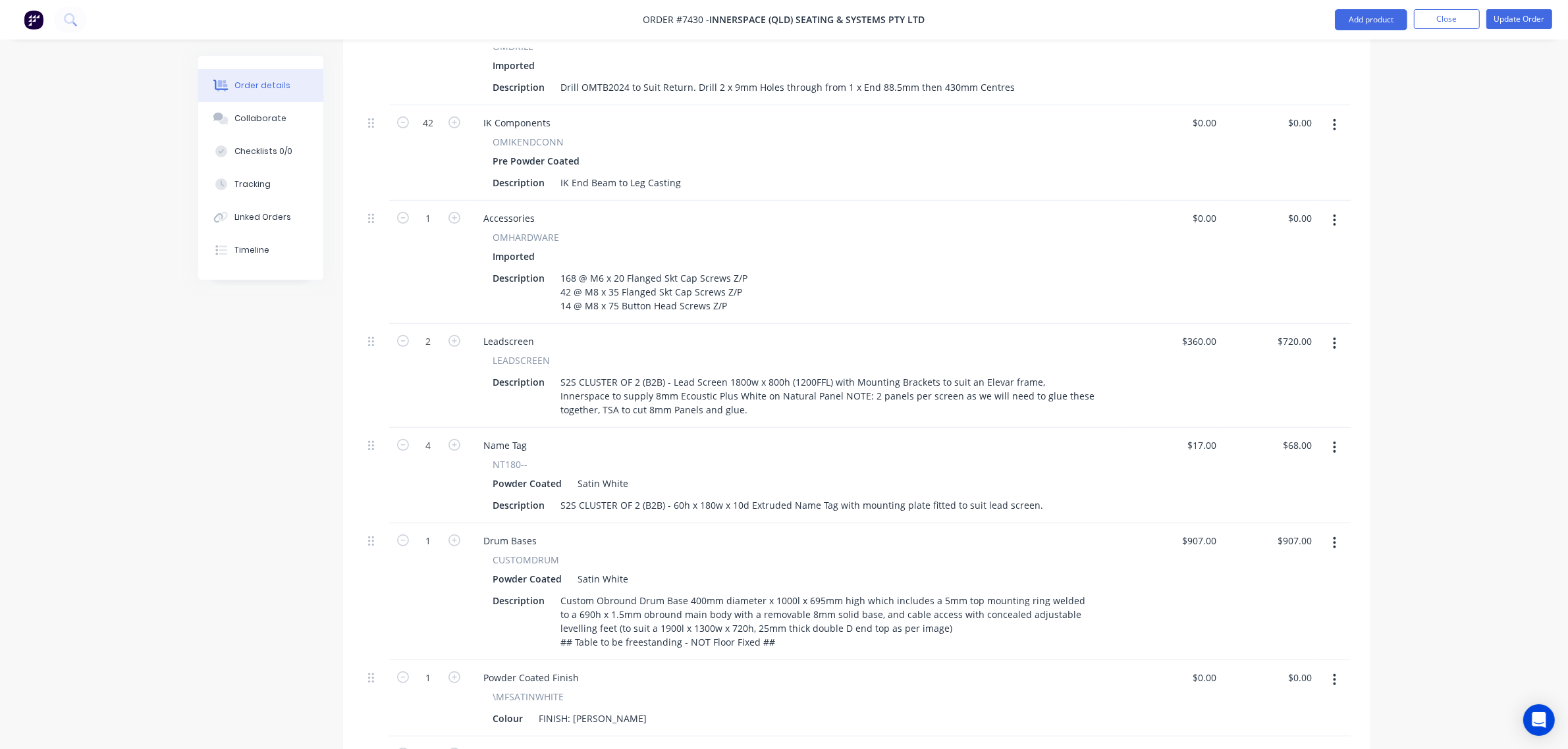
click at [989, 436] on div "Name Tag" at bounding box center [797, 445] width 648 height 19
